Goal: Transaction & Acquisition: Purchase product/service

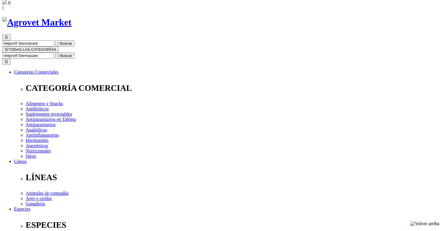
scroll to position [29, 0]
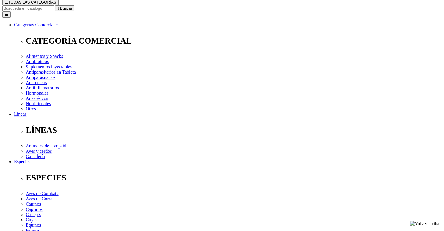
scroll to position [117, 0]
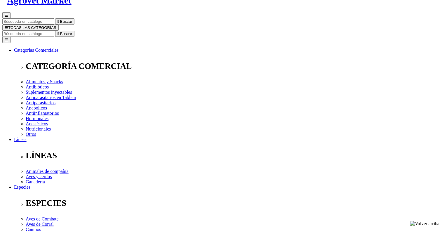
scroll to position [29, 0]
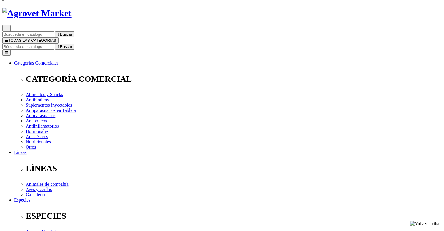
copy div "Vetpro® Dermacare Otic Cleanser"
